Goal: Navigation & Orientation: Understand site structure

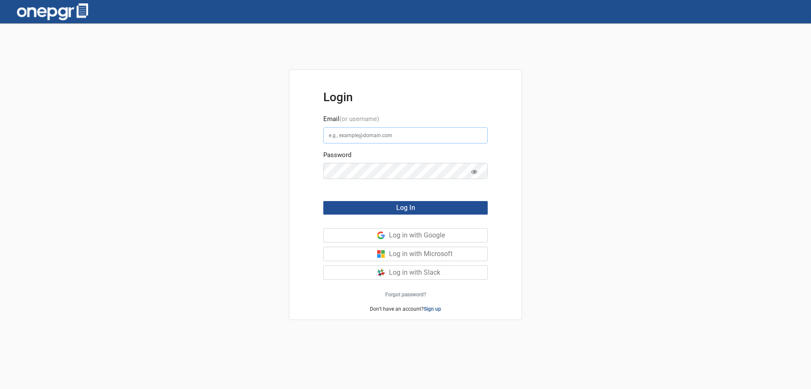
type input "[PERSON_NAME][EMAIL_ADDRESS][DOMAIN_NAME]"
click at [450, 208] on button "Log In" at bounding box center [405, 208] width 164 height 14
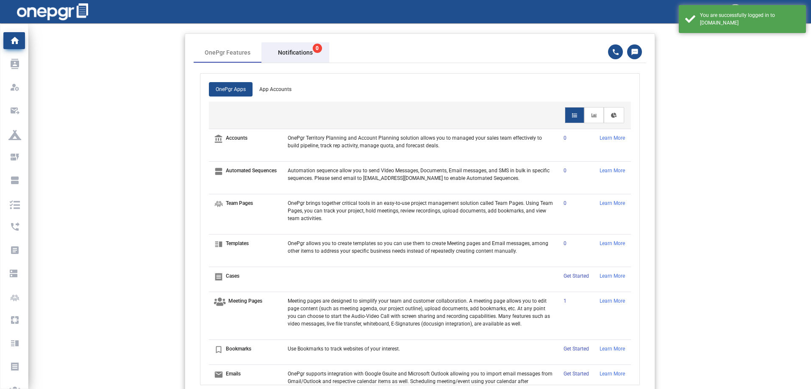
click at [297, 51] on span "Notifications 0" at bounding box center [295, 52] width 35 height 9
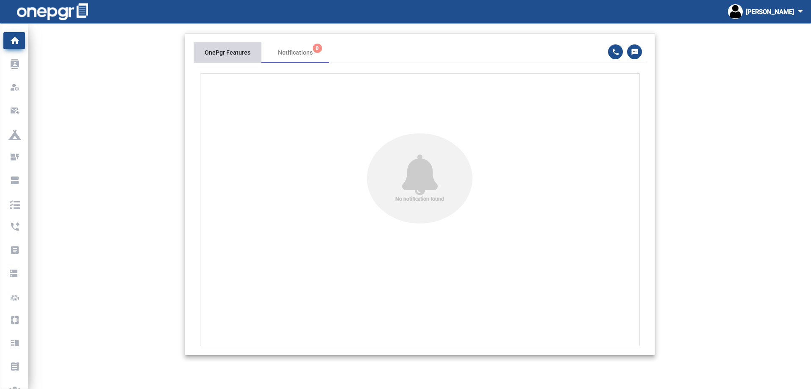
click at [229, 52] on div "OnePgr Features" at bounding box center [228, 52] width 46 height 9
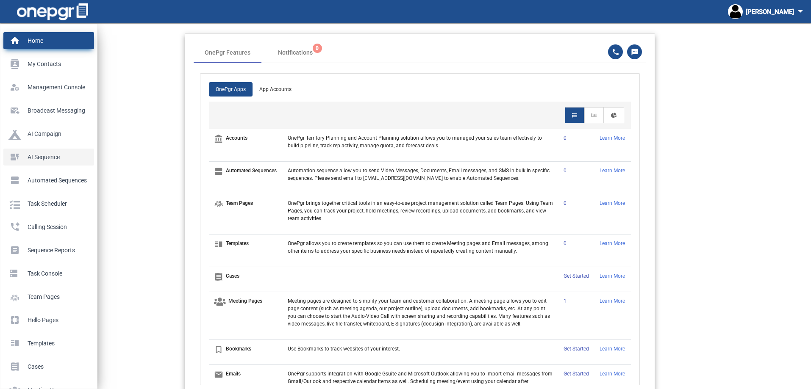
click at [45, 156] on p "AI Sequence" at bounding box center [46, 157] width 77 height 13
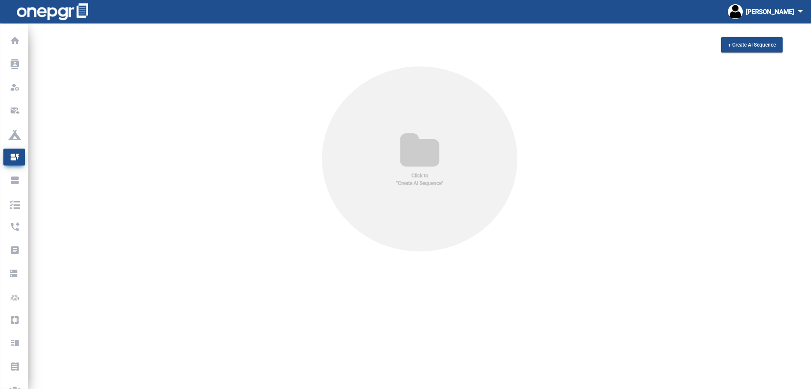
click at [437, 158] on icon at bounding box center [419, 151] width 67 height 41
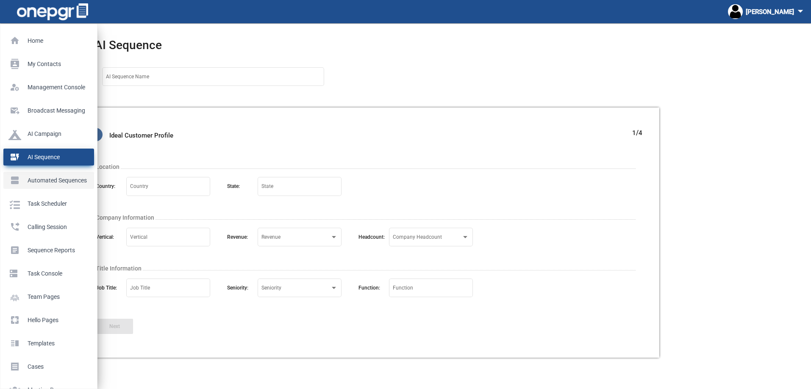
click at [35, 178] on p "Automated Sequences" at bounding box center [46, 180] width 77 height 13
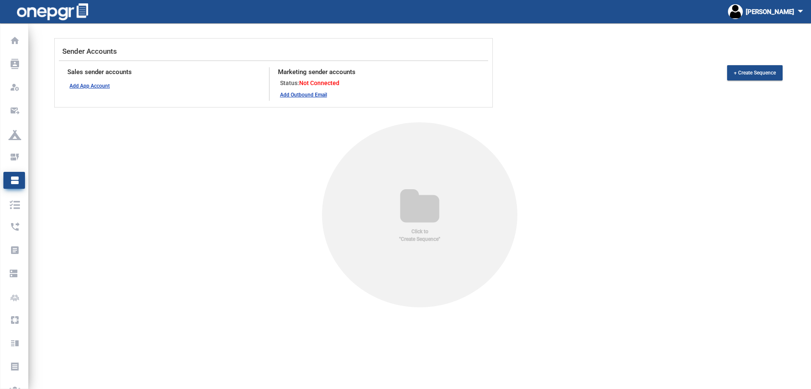
click at [272, 172] on div "Click to "Create Sequence"" at bounding box center [419, 214] width 783 height 185
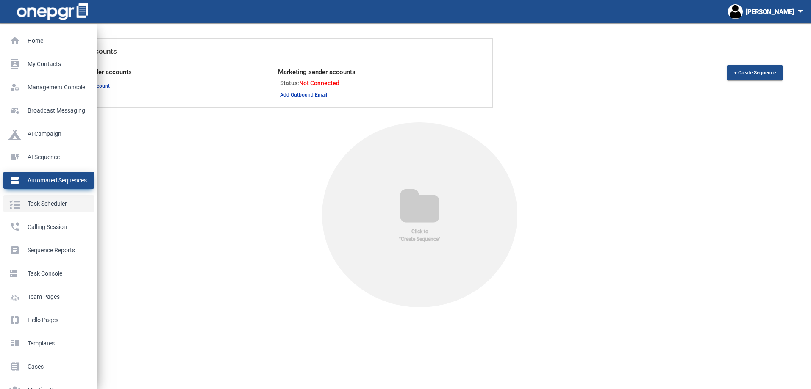
click at [20, 205] on p "Task Scheduler" at bounding box center [46, 203] width 77 height 13
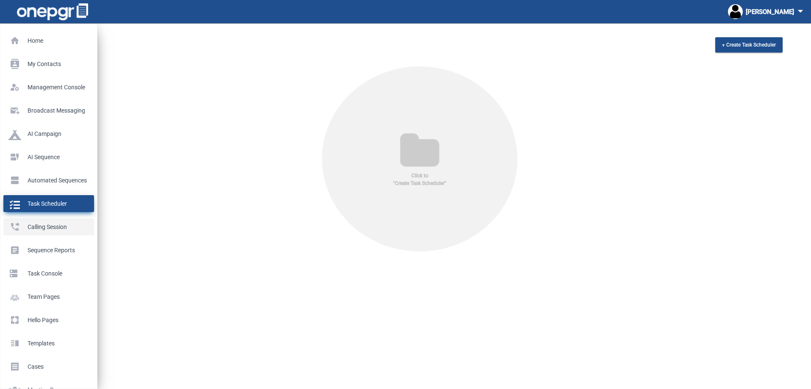
click at [22, 227] on p "Calling Session" at bounding box center [46, 227] width 77 height 13
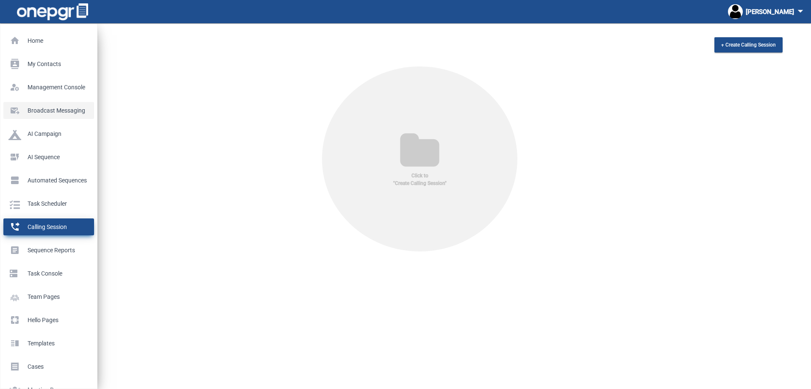
click at [41, 110] on p "Broadcast messaging" at bounding box center [46, 110] width 77 height 13
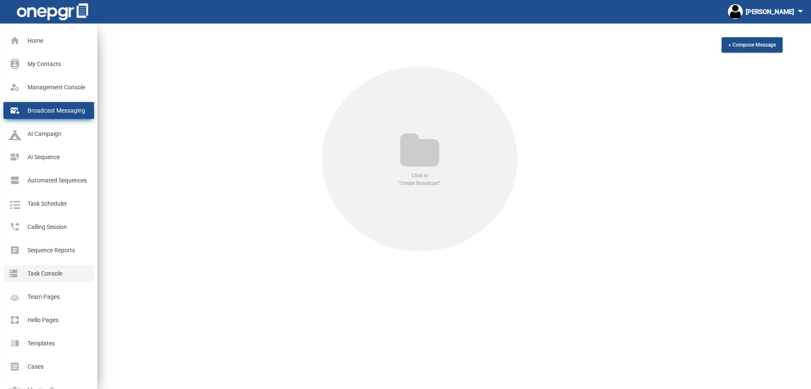
click at [44, 274] on p "Task Console" at bounding box center [46, 273] width 77 height 13
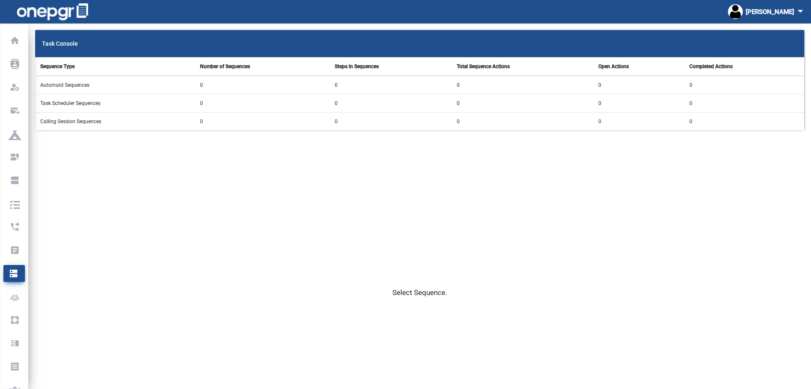
click at [152, 197] on app-sequence-tasks "Task Console Sequence Type Number of Sequences Steps in Sequences Total Sequenc…" at bounding box center [419, 239] width 783 height 419
